Goal: Task Accomplishment & Management: Manage account settings

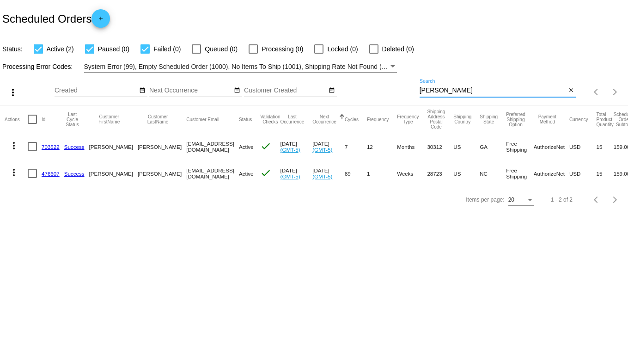
drag, startPoint x: 449, startPoint y: 93, endPoint x: 317, endPoint y: 52, distance: 139.0
click at [317, 52] on app-dashboard-scheduled-orders "Scheduled Orders add Status: Active (2) Paused (0) Failed (0) Queued (0) Proces…" at bounding box center [314, 106] width 628 height 213
type input "[PERSON_NAME]"
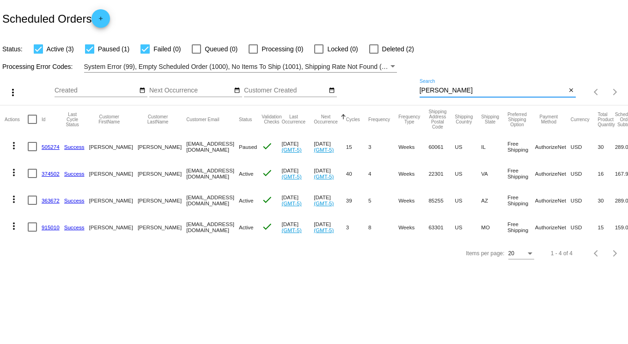
click at [48, 200] on link "363672" at bounding box center [51, 200] width 18 height 6
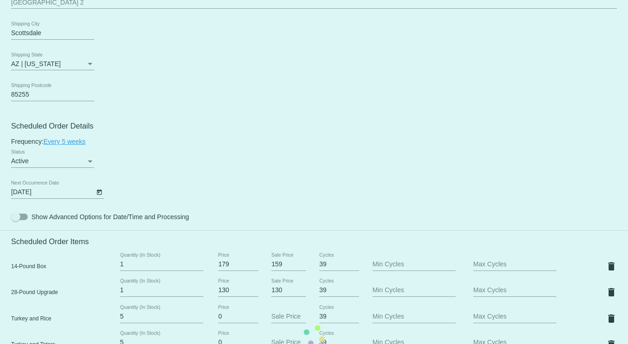
scroll to position [416, 0]
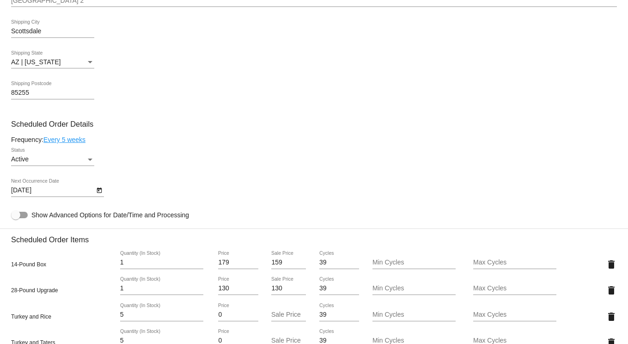
click at [100, 195] on icon "Open calendar" at bounding box center [99, 190] width 6 height 11
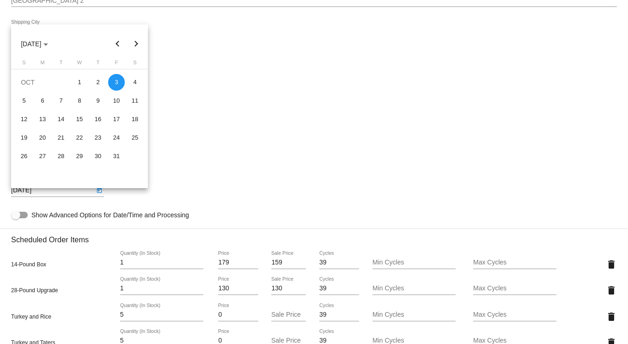
click at [117, 45] on button "Previous month" at bounding box center [118, 44] width 18 height 18
click at [139, 119] on div "13" at bounding box center [135, 119] width 17 height 17
type input "[DATE]"
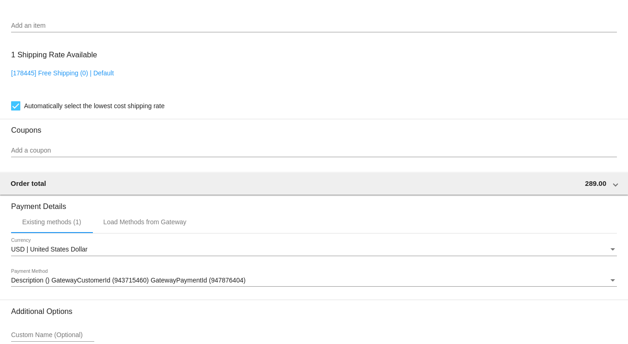
scroll to position [965, 0]
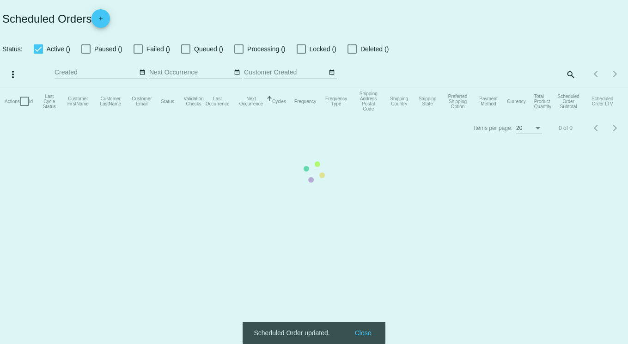
checkbox input "true"
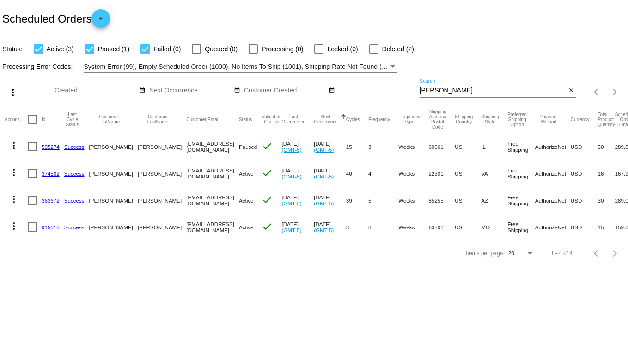
drag, startPoint x: 448, startPoint y: 92, endPoint x: 241, endPoint y: 83, distance: 206.8
click at [242, 83] on div "more_vert Sep Jan Feb Mar [DATE]" at bounding box center [314, 89] width 628 height 33
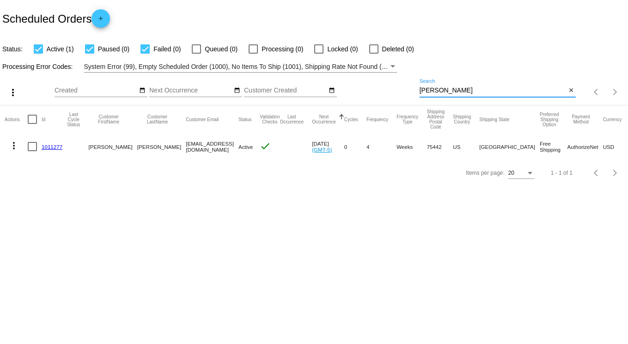
drag, startPoint x: 452, startPoint y: 93, endPoint x: 344, endPoint y: 75, distance: 109.6
click at [344, 75] on div "more_vert Sep Jan Feb Mar [DATE]" at bounding box center [314, 89] width 628 height 33
type input "[PERSON_NAME]"
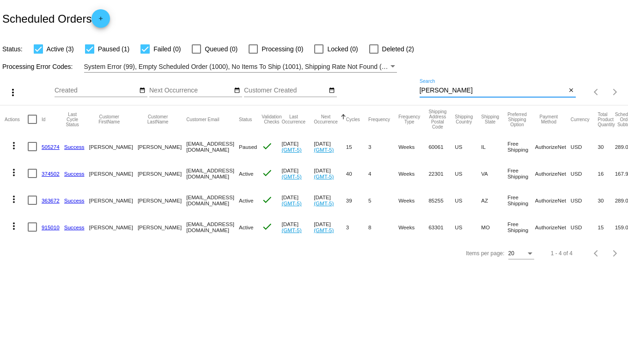
click at [50, 197] on link "363672" at bounding box center [51, 200] width 18 height 6
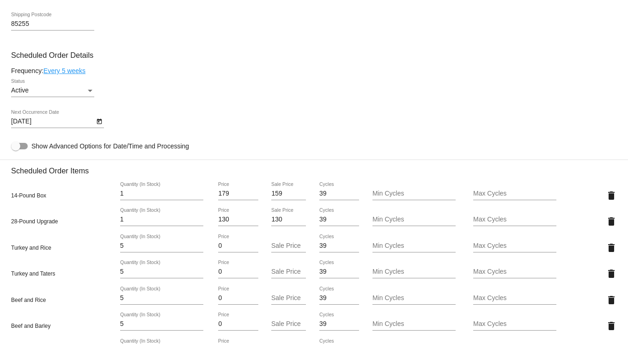
scroll to position [462, 0]
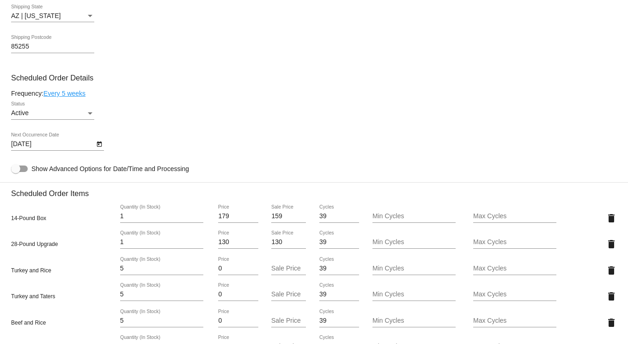
click at [100, 149] on icon "Open calendar" at bounding box center [99, 144] width 6 height 11
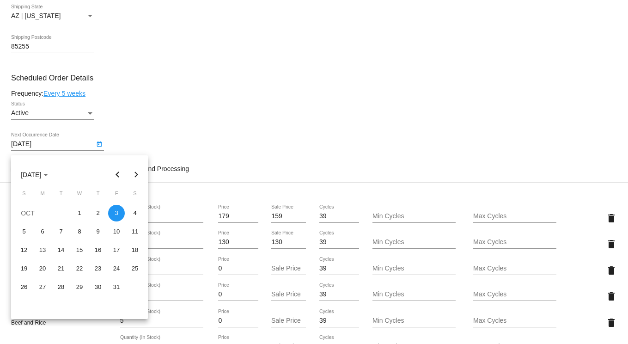
click at [116, 174] on button "Previous month" at bounding box center [118, 174] width 18 height 18
click at [118, 250] on div "12" at bounding box center [116, 250] width 17 height 17
type input "[DATE]"
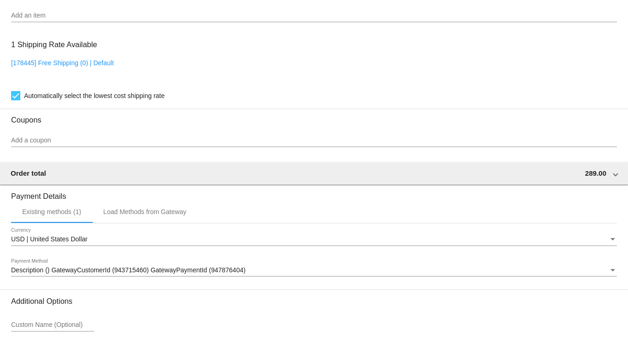
scroll to position [965, 0]
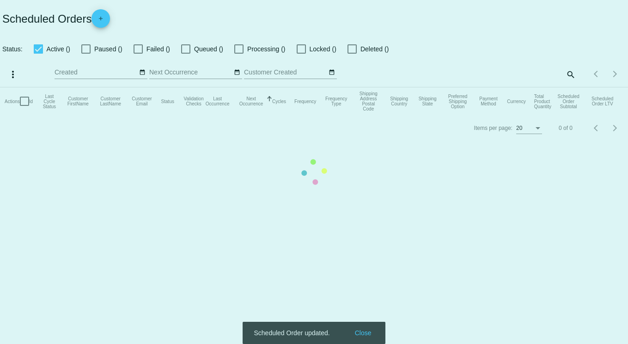
checkbox input "true"
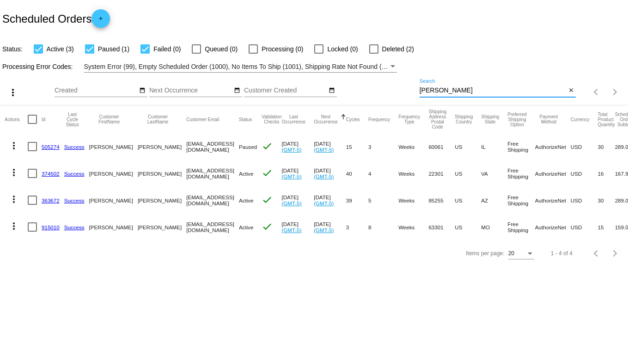
drag, startPoint x: 451, startPoint y: 87, endPoint x: 360, endPoint y: 85, distance: 90.6
click at [360, 85] on div "more_vert Sep Jan Feb Mar [DATE]" at bounding box center [314, 89] width 628 height 33
type input "trumbull"
